Goal: Task Accomplishment & Management: Complete application form

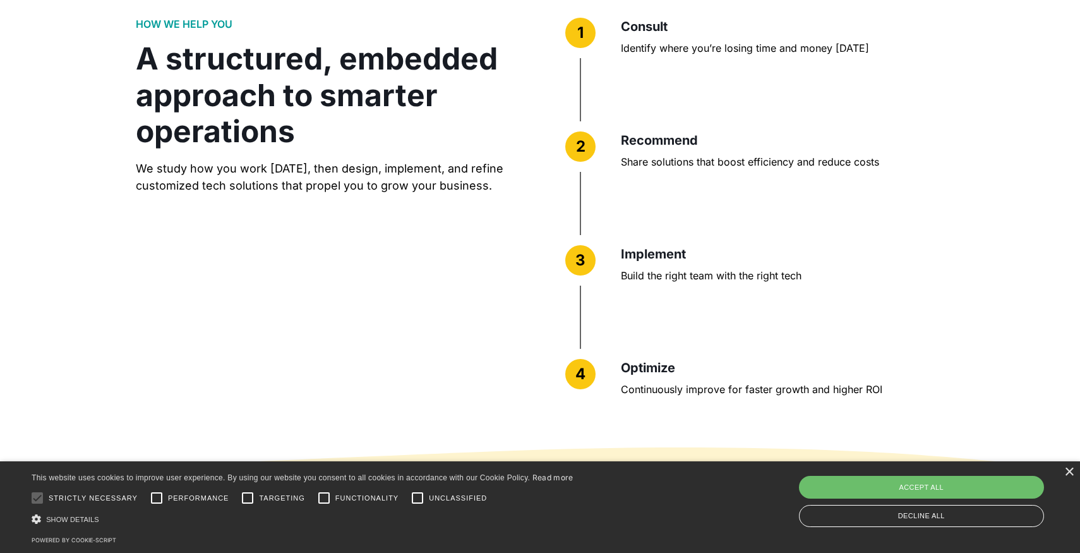
scroll to position [3070, 0]
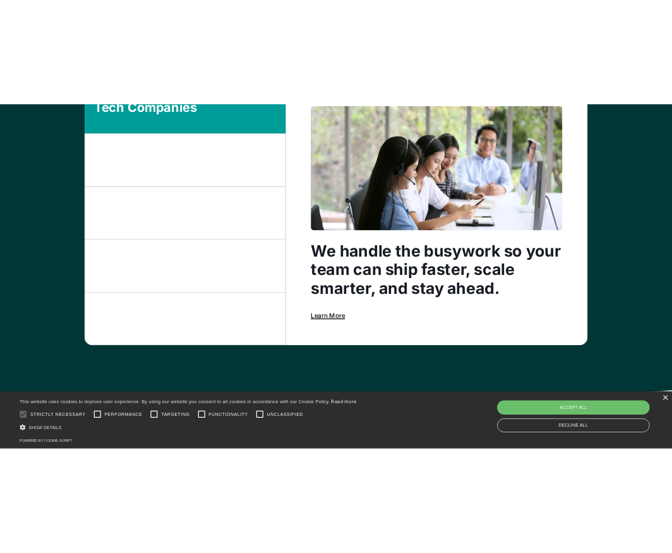
scroll to position [926, 0]
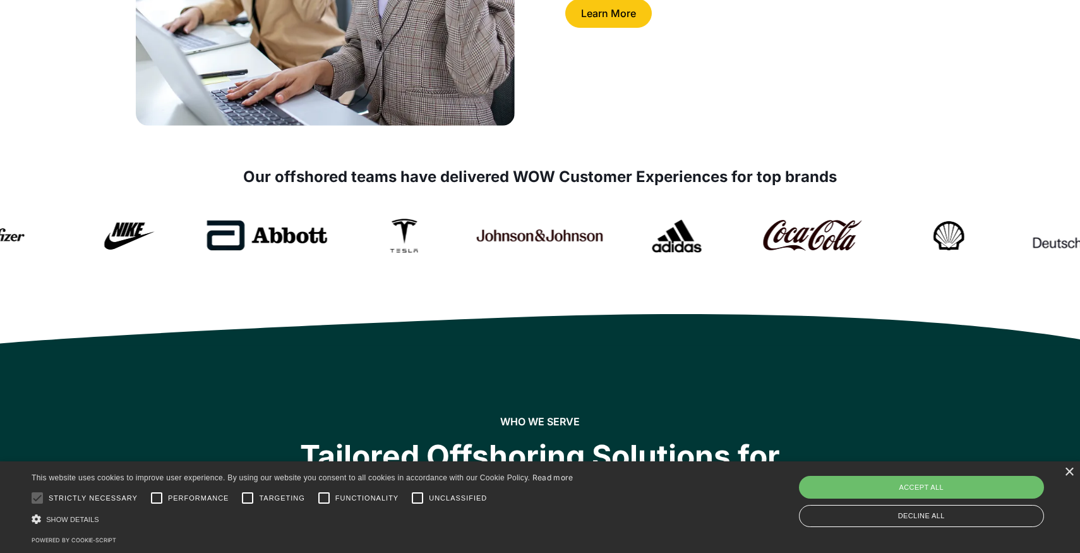
scroll to position [449, 0]
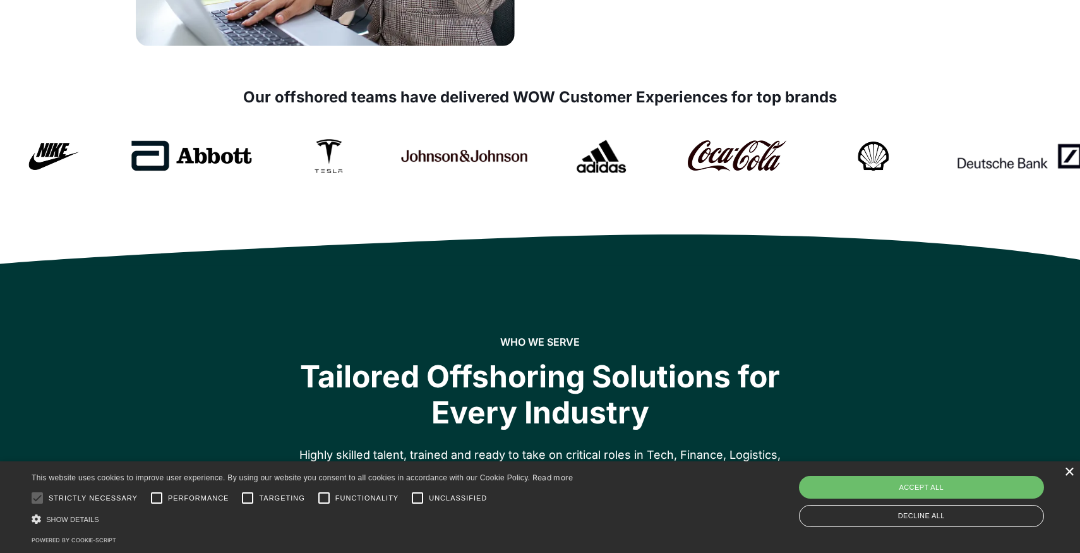
click at [1069, 474] on div "×" at bounding box center [1068, 471] width 9 height 9
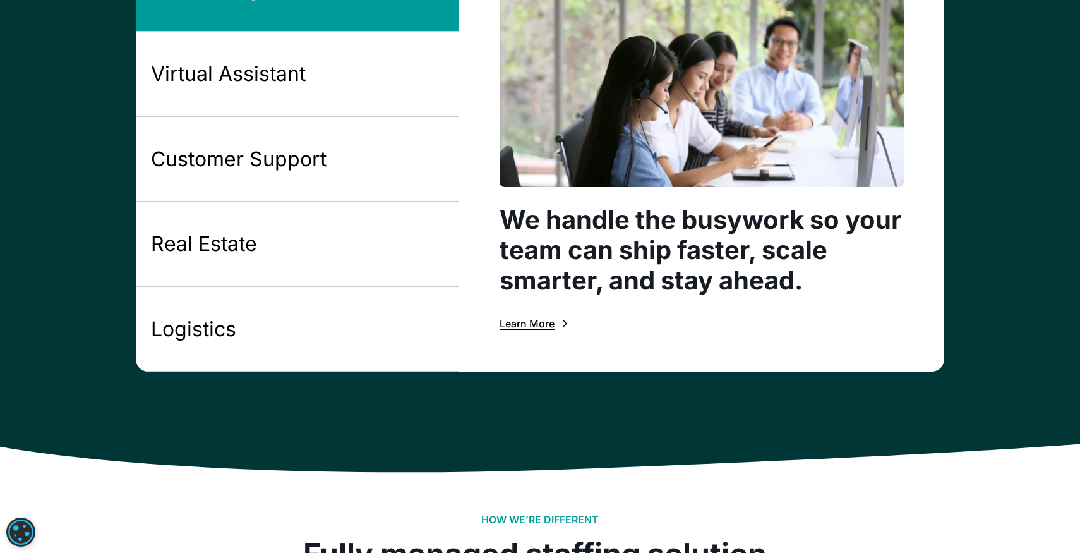
scroll to position [1021, 0]
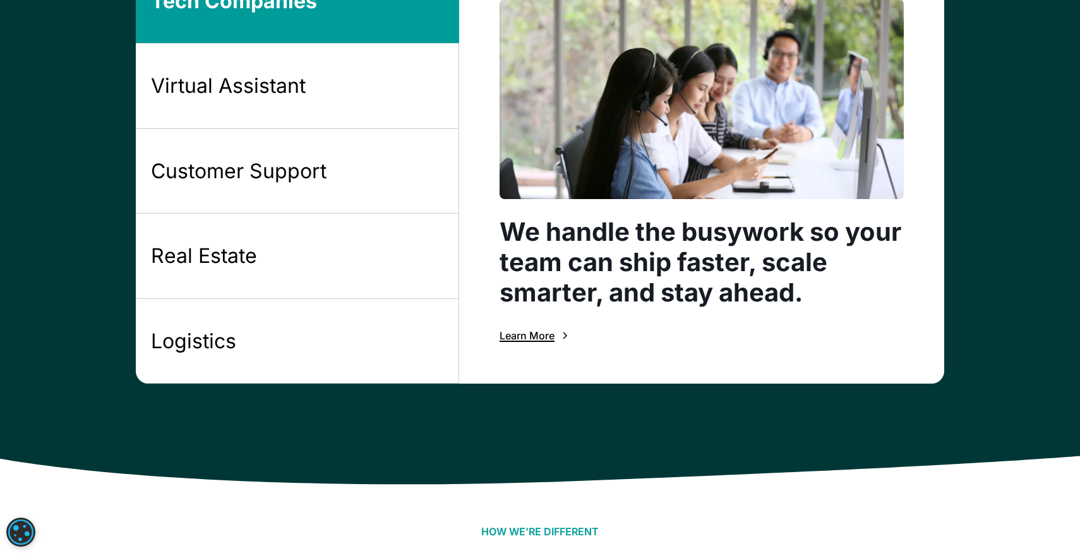
click at [551, 337] on div "Learn More" at bounding box center [527, 335] width 55 height 10
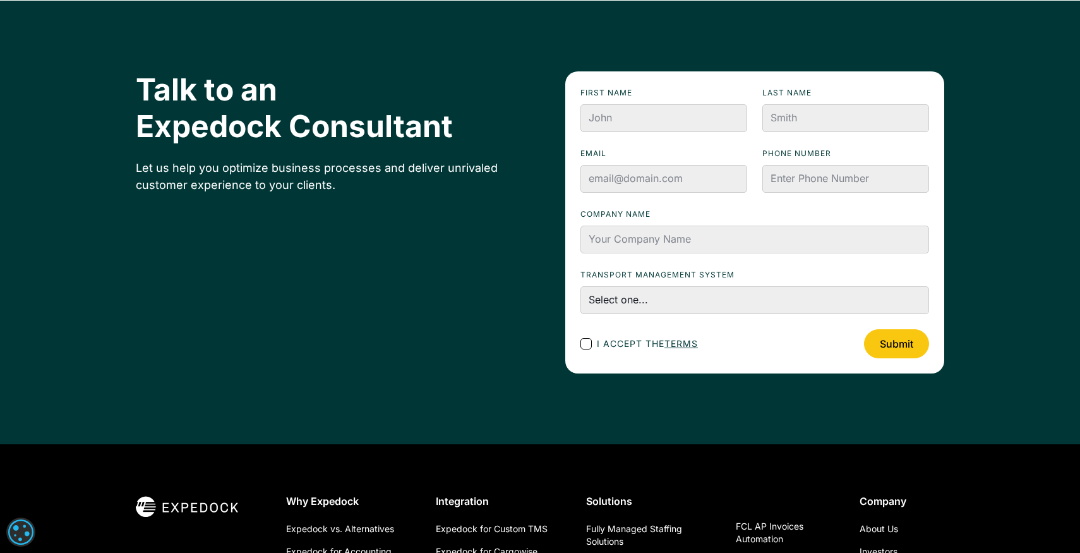
scroll to position [3088, 0]
click at [610, 286] on select "Select one... First Choice Second Choice Third Choice" at bounding box center [755, 300] width 349 height 28
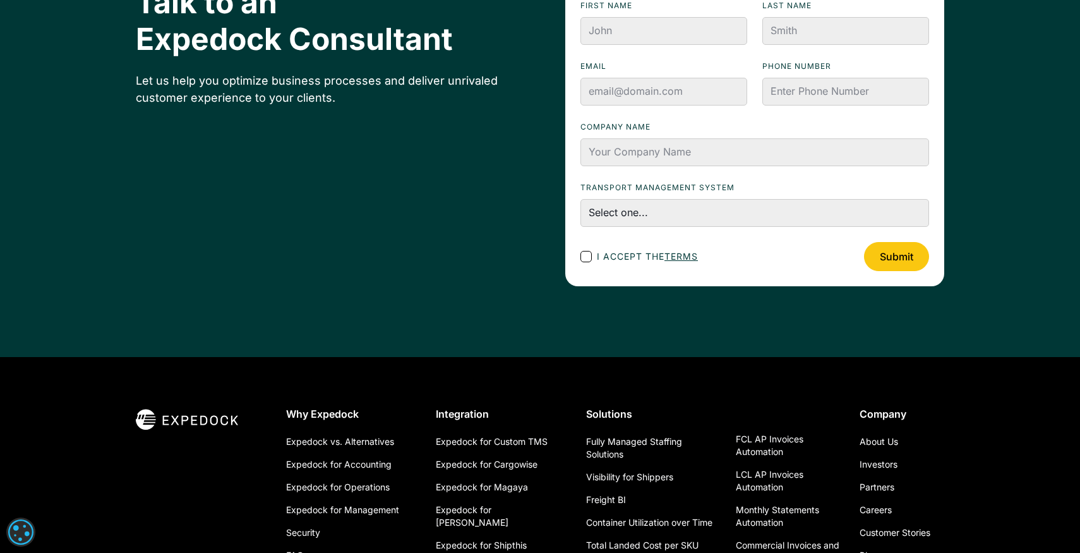
scroll to position [2852, 0]
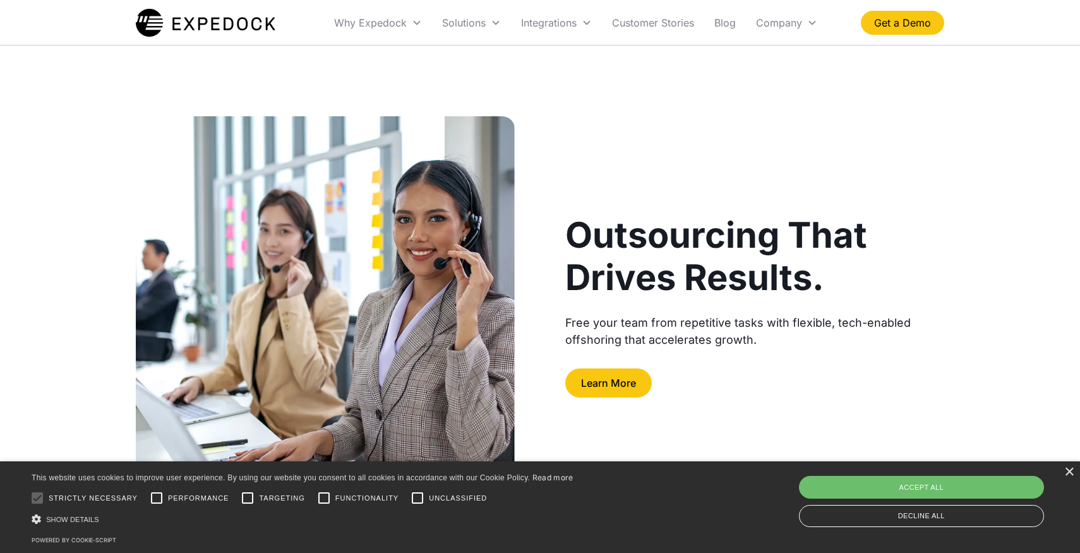
click at [218, 19] on img at bounding box center [206, 23] width 140 height 32
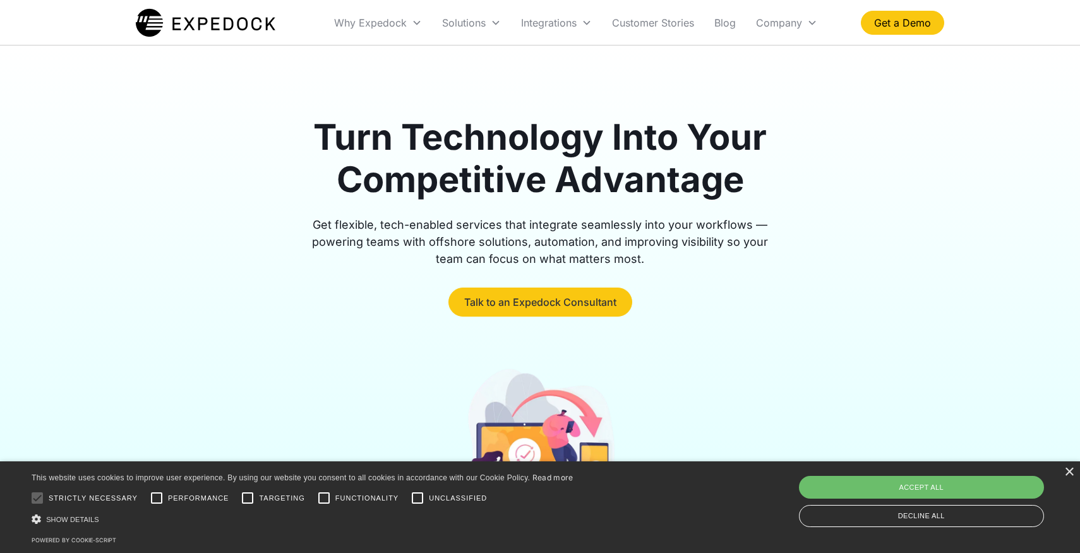
click at [525, 298] on link "Talk to an Expedock Consultant" at bounding box center [541, 301] width 184 height 29
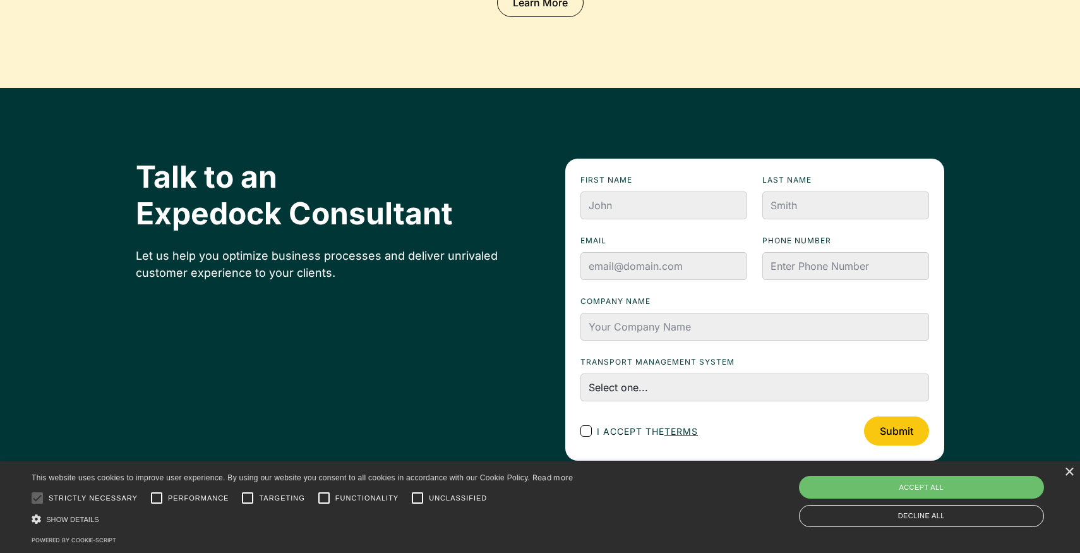
scroll to position [3849, 0]
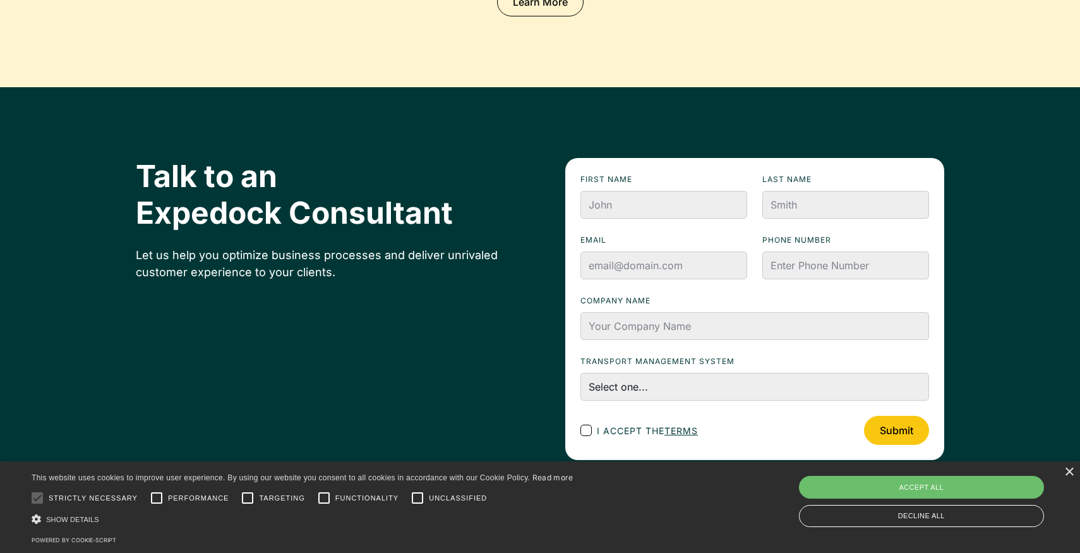
click at [1075, 474] on div "× This website uses cookies to improve user experience. By using our website yo…" at bounding box center [540, 507] width 1080 height 92
click at [1068, 473] on div "×" at bounding box center [1068, 471] width 9 height 9
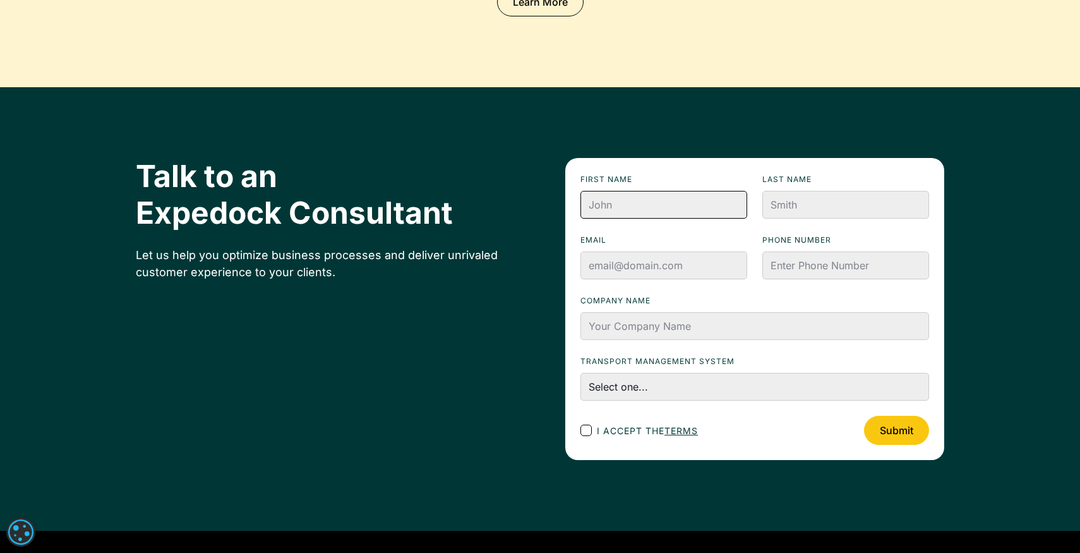
click at [680, 205] on input "First name" at bounding box center [664, 205] width 167 height 28
type input "Dev"
click at [668, 198] on input "Dev" at bounding box center [664, 205] width 167 height 28
type input "Dev Fname"
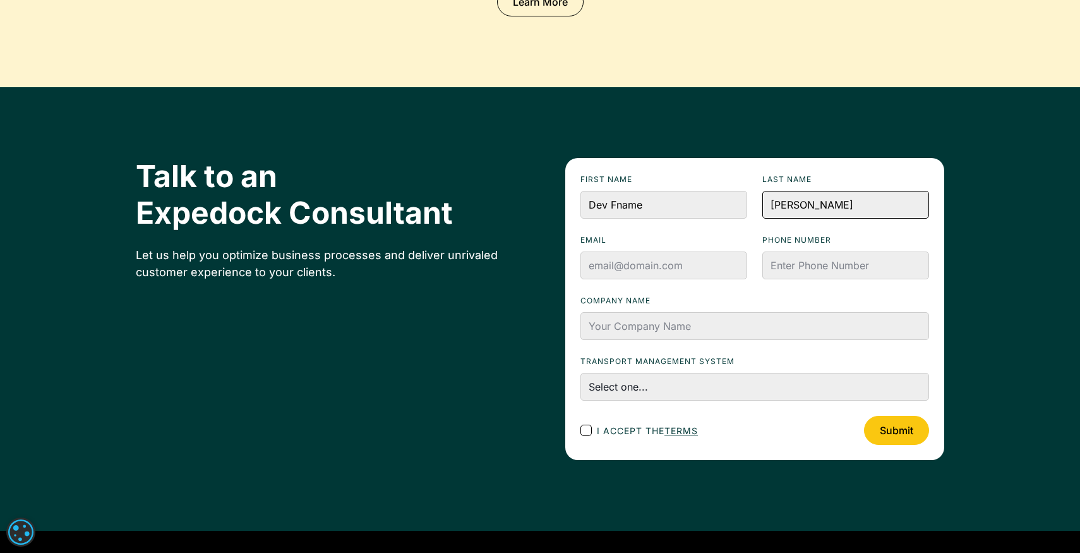
type input "[PERSON_NAME]"
click at [686, 196] on input "Dev Fname" at bounding box center [664, 205] width 167 height 28
click at [704, 203] on input "Fnam" at bounding box center [664, 205] width 167 height 28
type input "Fname"
type input "Lname"
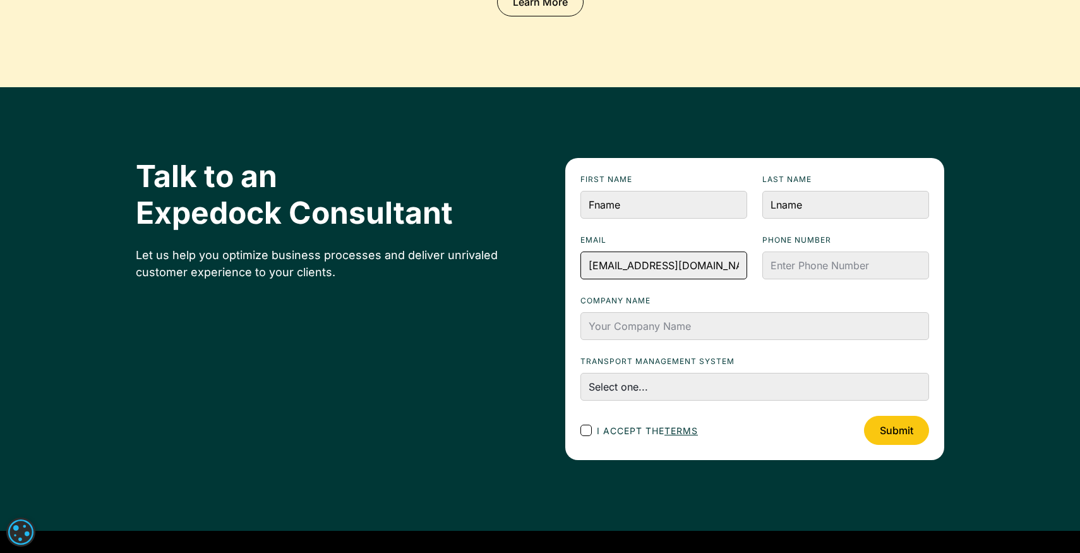
type input "[EMAIL_ADDRESS][DOMAIN_NAME]"
type input "0000001111"
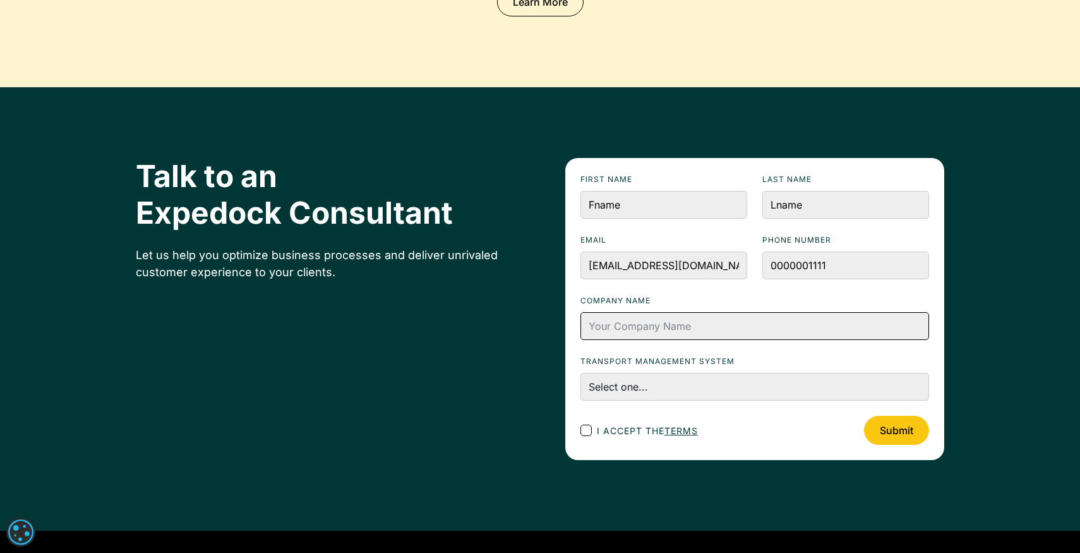
click at [684, 313] on input "Company name" at bounding box center [755, 326] width 349 height 28
type input "dev company"
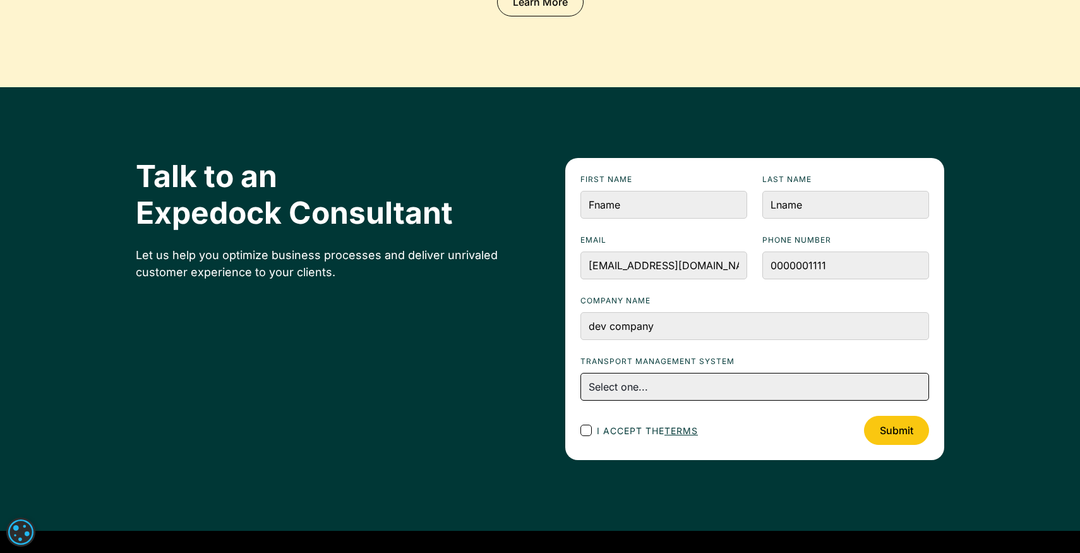
select select "First"
click at [581, 373] on select "Select one... First Choice Second Choice Third Choice" at bounding box center [755, 387] width 349 height 28
click at [622, 437] on div "I accept the terms Submit" at bounding box center [755, 430] width 349 height 29
click at [884, 430] on input "Submit" at bounding box center [896, 430] width 65 height 29
click at [584, 424] on label "I accept the terms" at bounding box center [640, 430] width 118 height 13
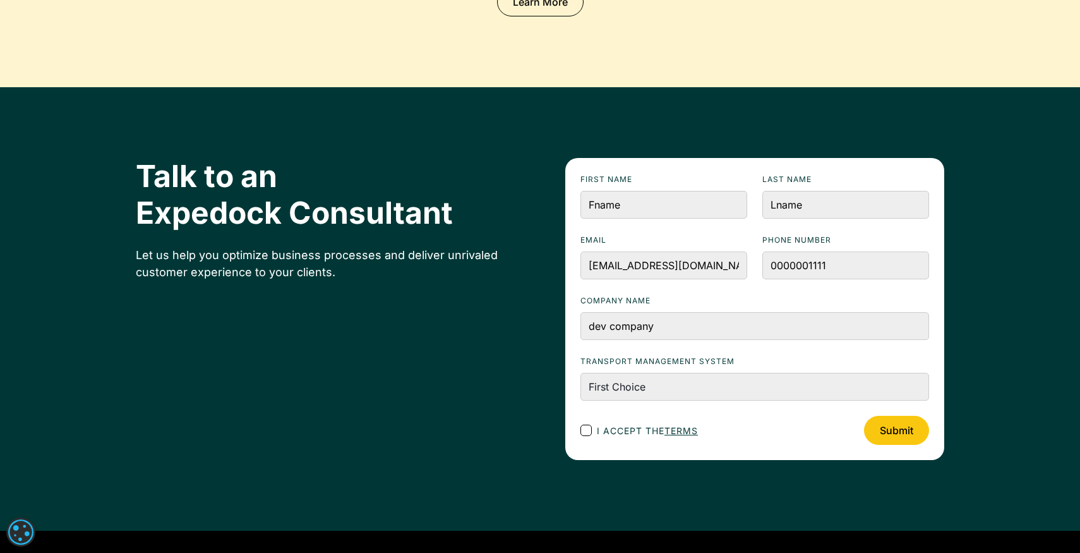
click at [593, 426] on Checkbox "I accept the terms" at bounding box center [597, 430] width 8 height 8
checkbox Checkbox "true"
click at [898, 425] on input "Submit" at bounding box center [896, 430] width 65 height 29
type input "Please wait..."
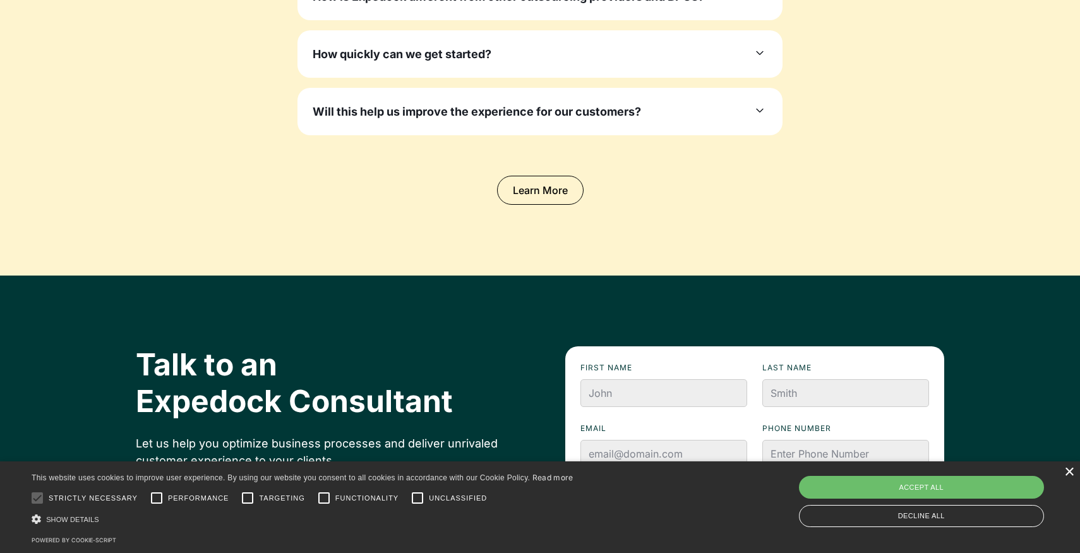
click at [1072, 472] on div "×" at bounding box center [1068, 471] width 9 height 9
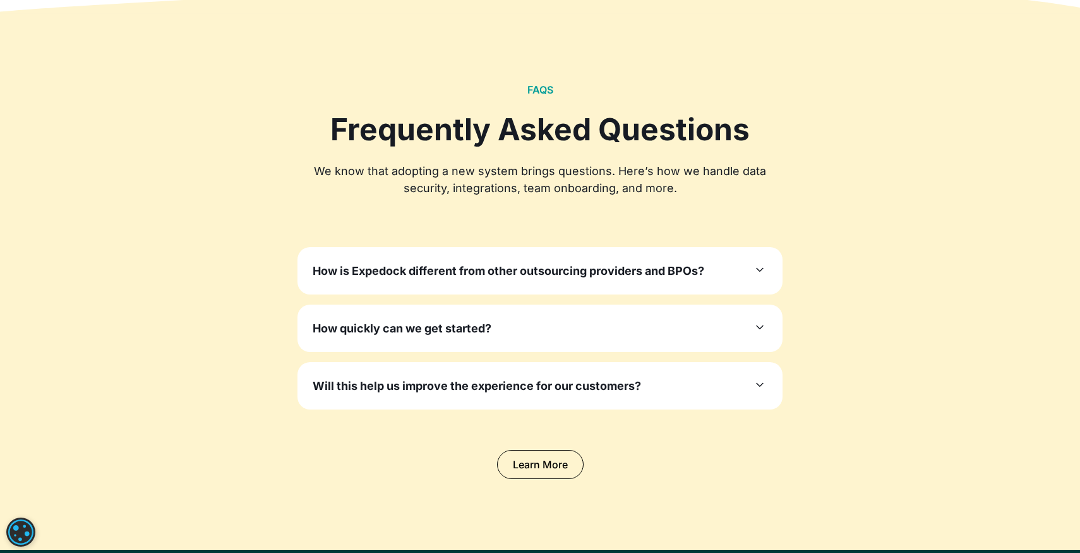
scroll to position [3357, 0]
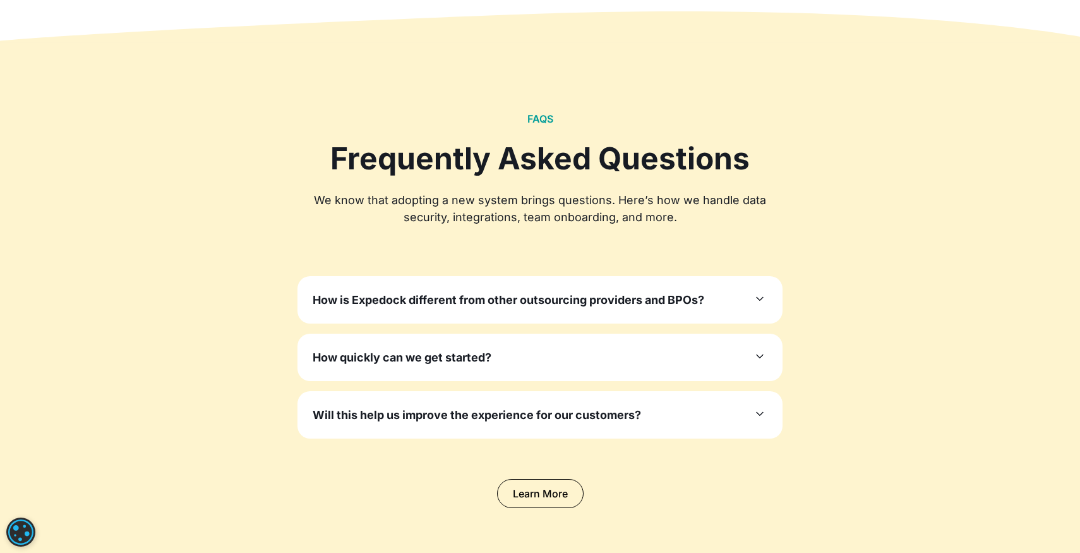
click at [648, 391] on div "Will this help us improve the experience for our customers? Yes. Highly qualifi…" at bounding box center [540, 414] width 485 height 47
click at [654, 406] on div "Will this help us improve the experience for our customers?" at bounding box center [540, 414] width 455 height 17
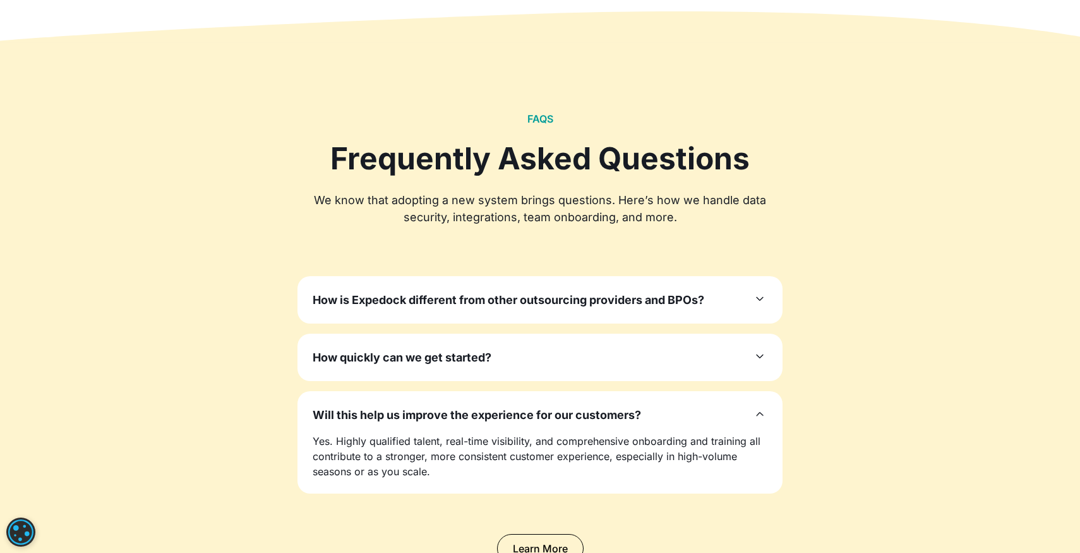
click at [654, 406] on div "Will this help us improve the experience for our customers?" at bounding box center [540, 414] width 455 height 17
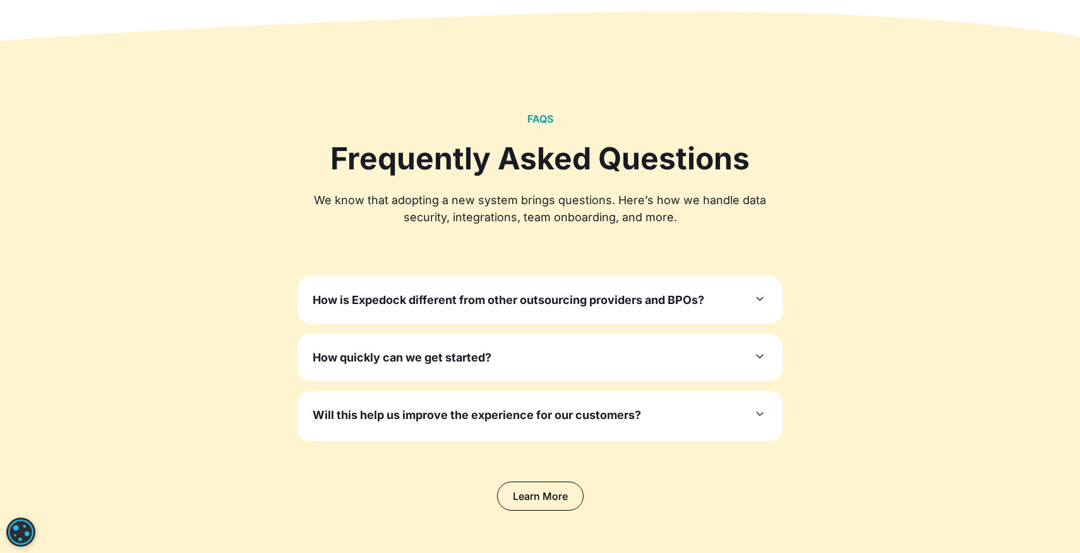
click at [659, 349] on div "How quickly can we get started?" at bounding box center [540, 357] width 455 height 17
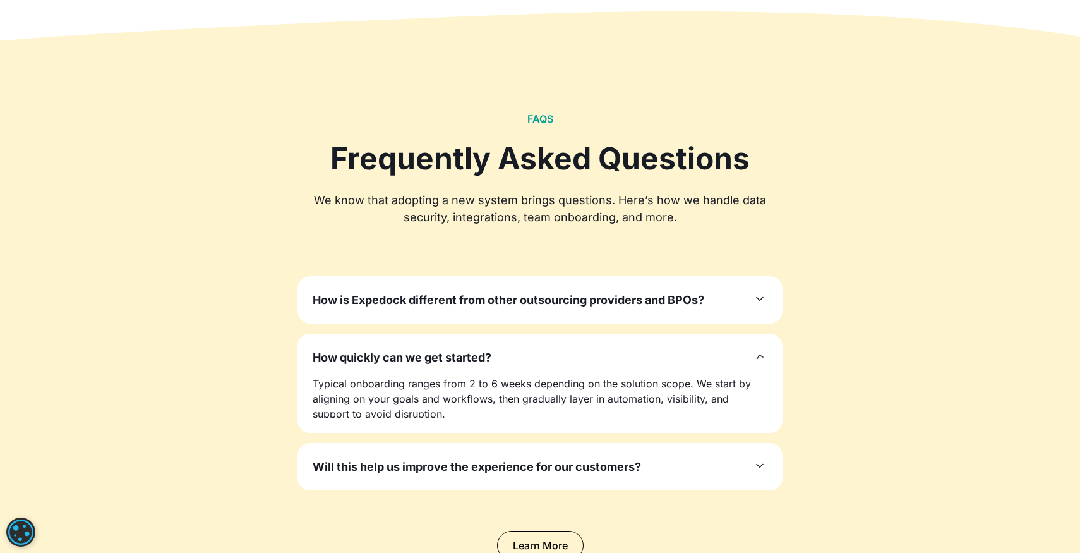
click at [659, 349] on div "How quickly can we get started?" at bounding box center [540, 357] width 455 height 17
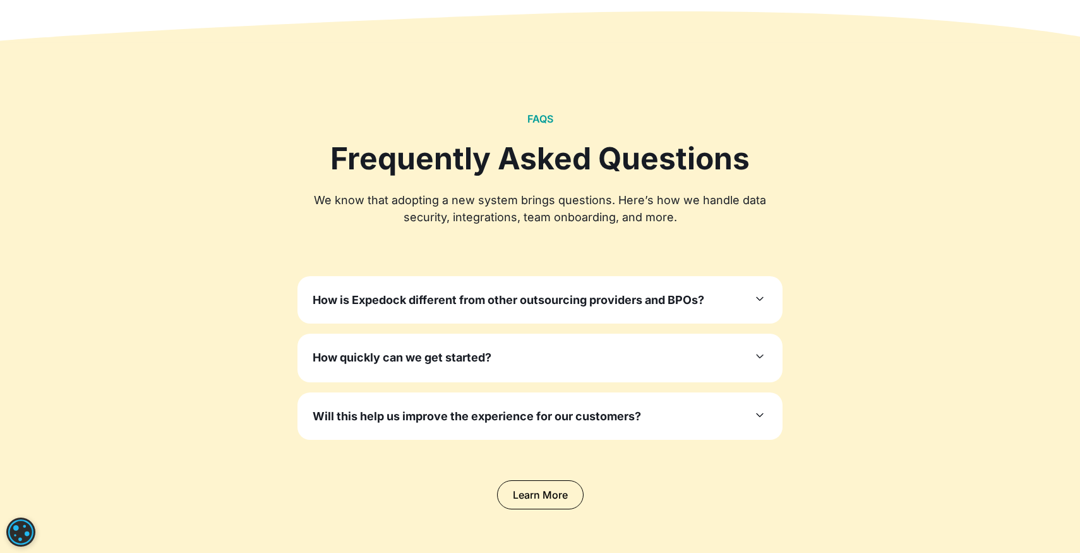
click at [672, 291] on h3 "How is Expedock different from other outsourcing providers and BPOs?" at bounding box center [509, 299] width 392 height 17
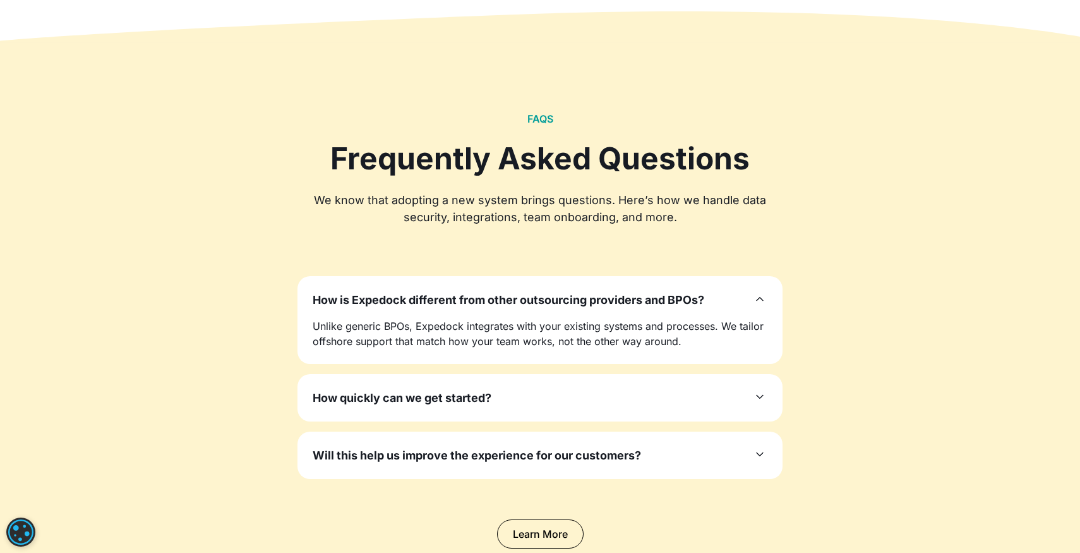
click at [672, 291] on h3 "How is Expedock different from other outsourcing providers and BPOs?" at bounding box center [509, 299] width 392 height 17
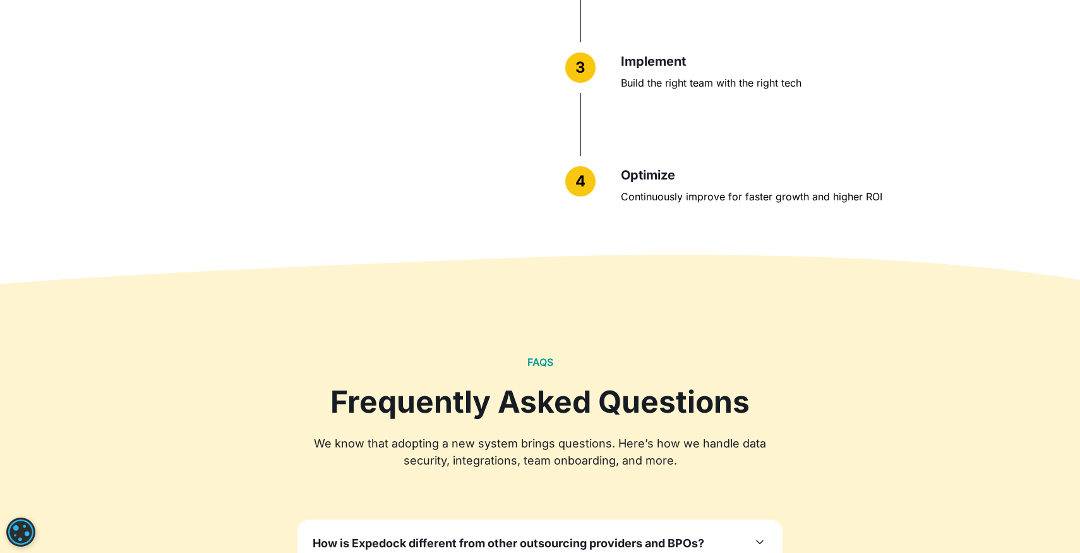
scroll to position [3112, 0]
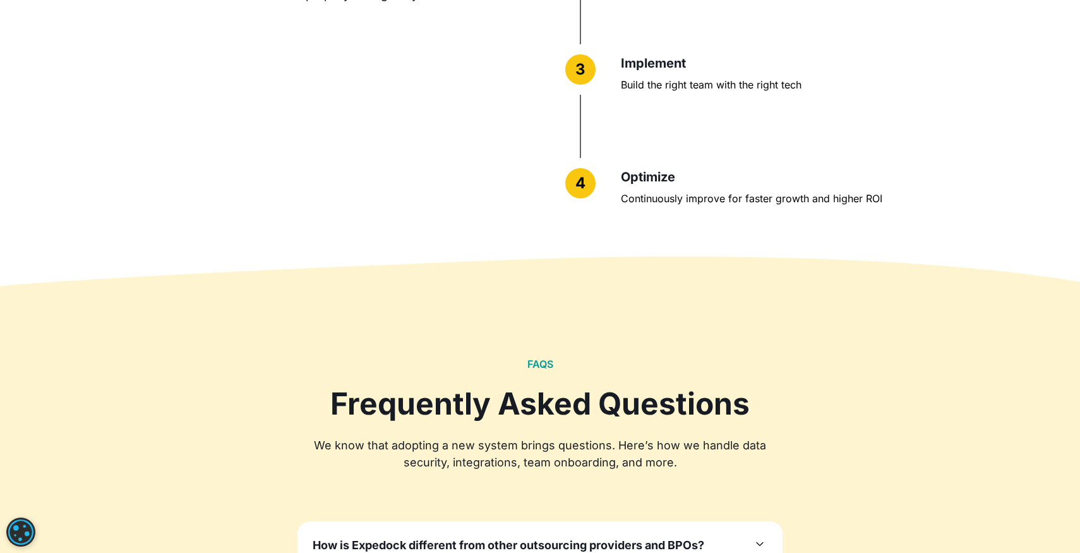
click at [510, 385] on div "Frequently Asked Questions" at bounding box center [540, 403] width 485 height 37
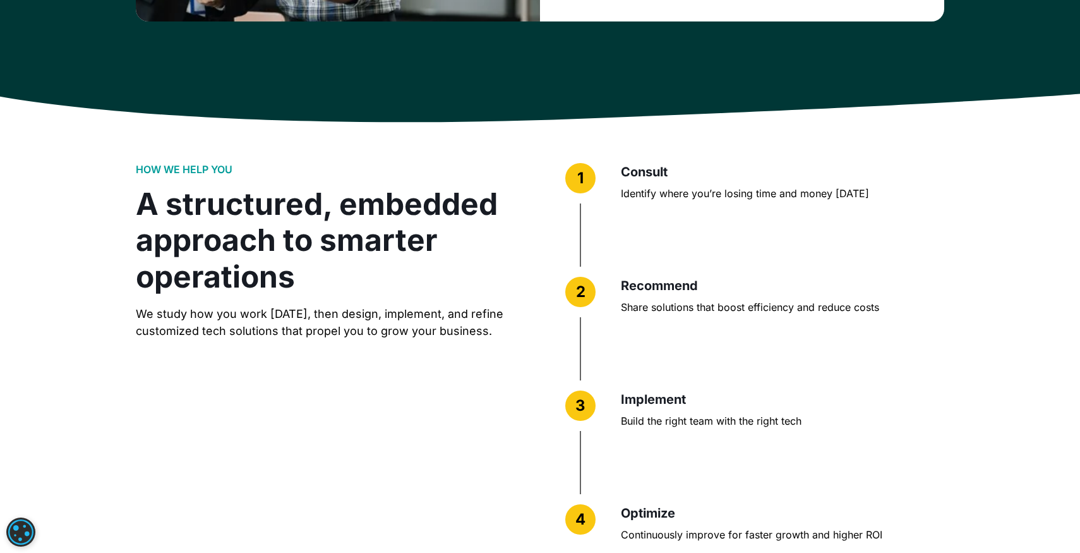
scroll to position [2780, 0]
